Goal: Information Seeking & Learning: Learn about a topic

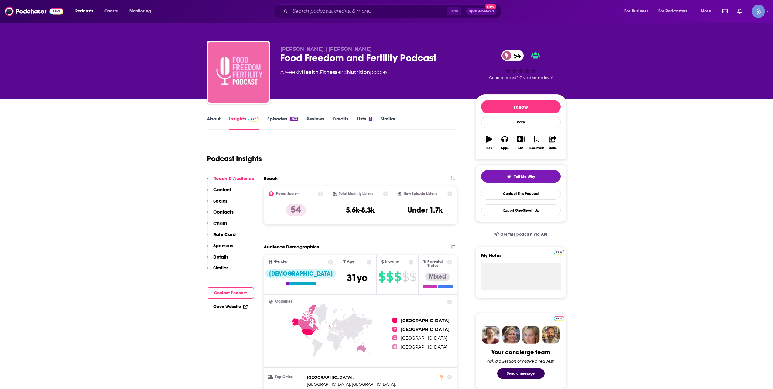
click at [314, 4] on div "Podcasts Charts Monitoring Ctrl K Open Advanced New For Business For Podcasters…" at bounding box center [386, 11] width 773 height 22
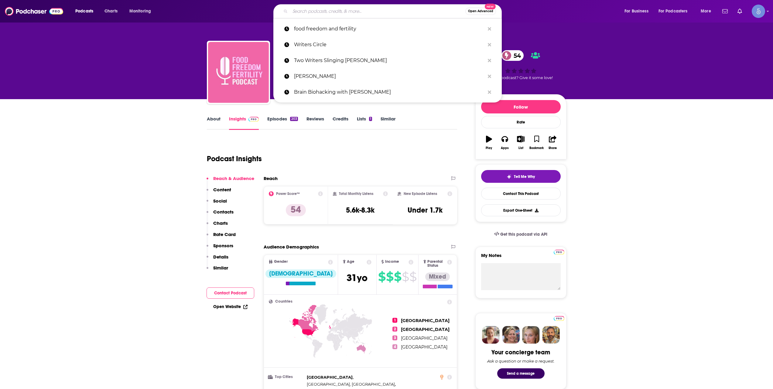
click at [314, 8] on input "Search podcasts, credits, & more..." at bounding box center [377, 11] width 175 height 10
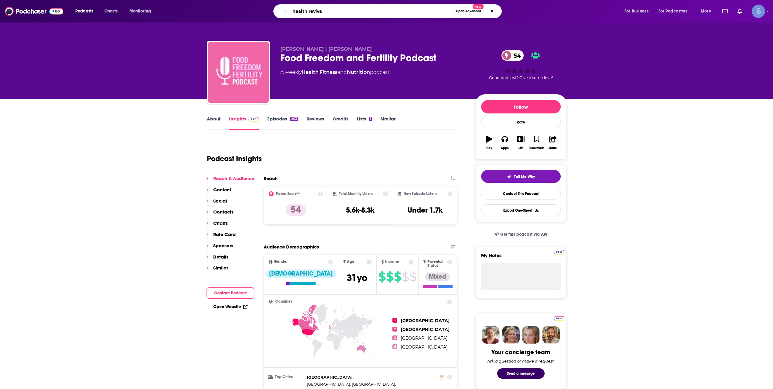
type input "health revival"
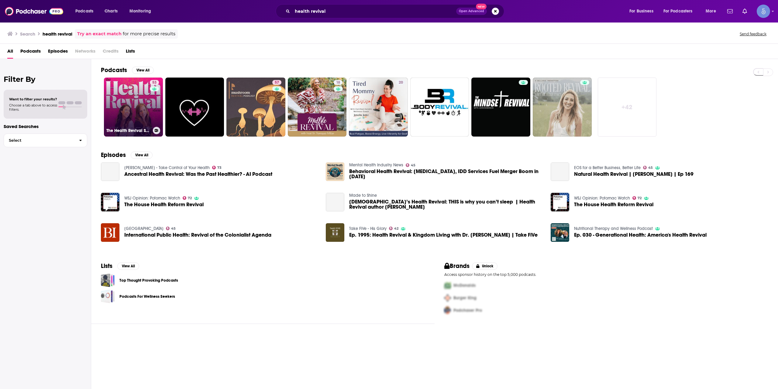
click at [136, 105] on link "53 The Health Revival Show" at bounding box center [133, 106] width 59 height 59
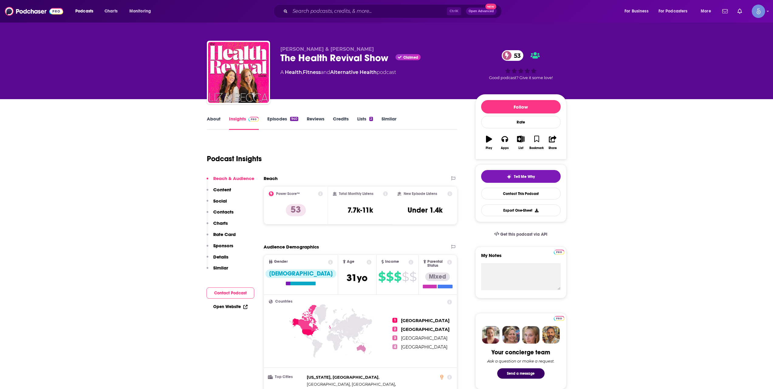
click at [210, 120] on link "About" at bounding box center [214, 123] width 14 height 14
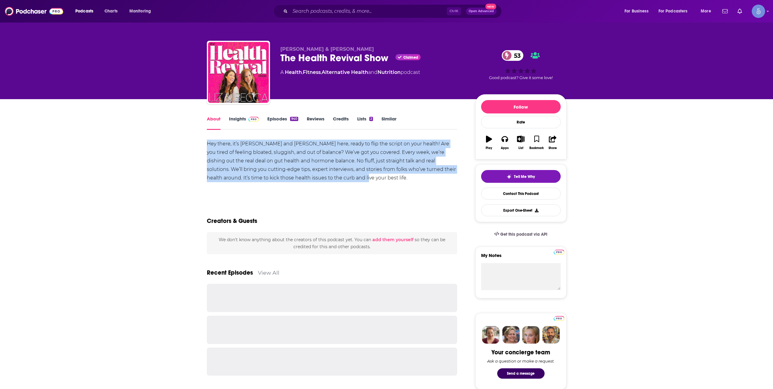
drag, startPoint x: 335, startPoint y: 177, endPoint x: 203, endPoint y: 139, distance: 137.8
copy div "Hey there, it’s [PERSON_NAME] and [PERSON_NAME] here, ready to flip the script …"
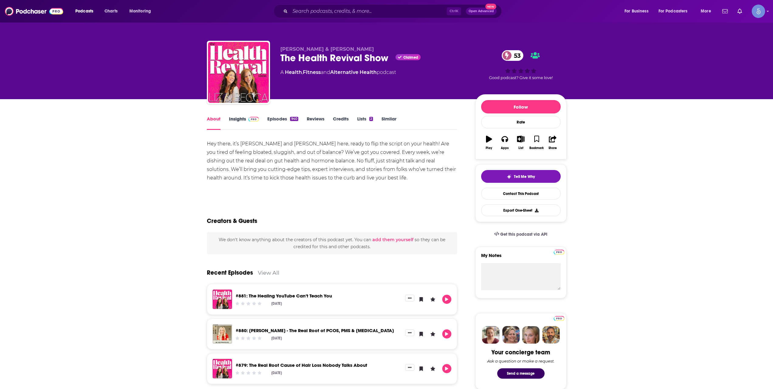
click at [259, 123] on div "Insights" at bounding box center [248, 123] width 39 height 14
click at [257, 123] on link "Insights" at bounding box center [244, 123] width 30 height 14
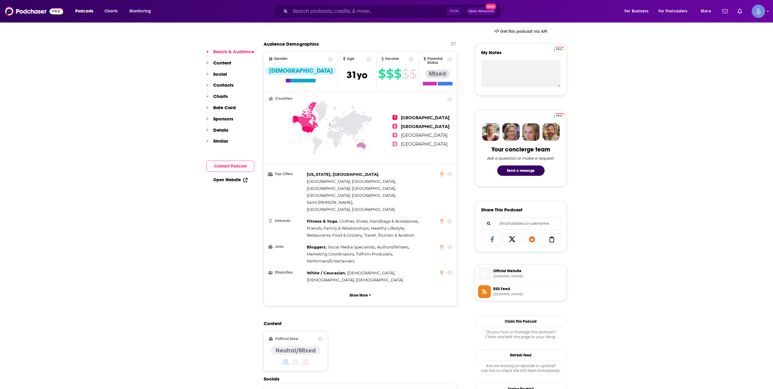
scroll to position [304, 0]
